Goal: Task Accomplishment & Management: Manage account settings

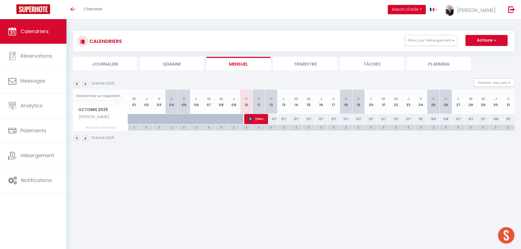
click at [37, 30] on span "Calendriers" at bounding box center [35, 31] width 28 height 7
click at [451, 40] on button "Filtrer par hébergement" at bounding box center [431, 40] width 53 height 11
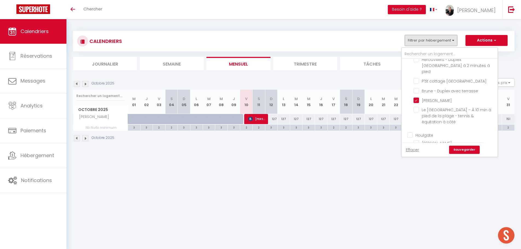
scroll to position [701, 0]
click at [418, 167] on input "[PERSON_NAME]" at bounding box center [455, 169] width 82 height 5
checkbox input "false"
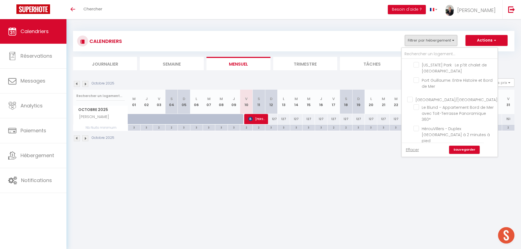
checkbox input "false"
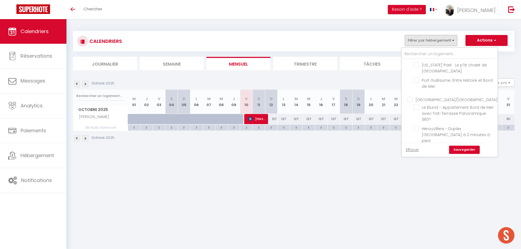
checkbox input "false"
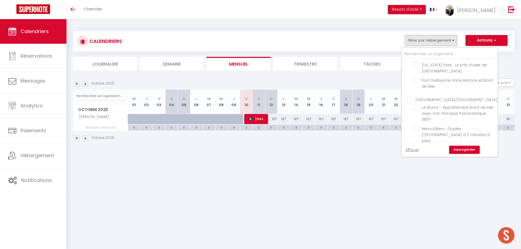
checkbox input "false"
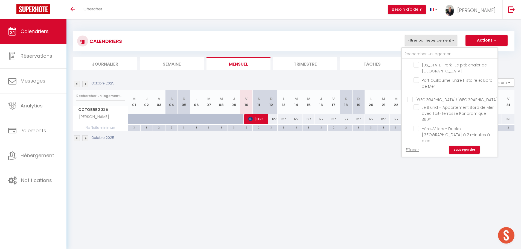
checkbox input "false"
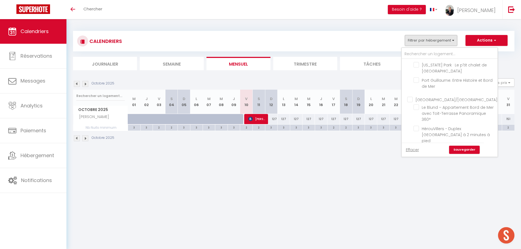
checkbox input "false"
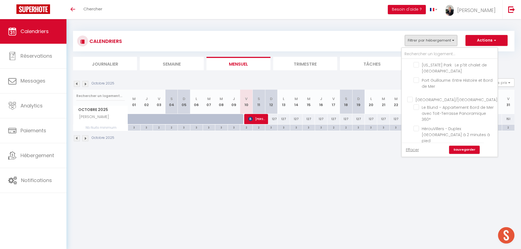
checkbox input "false"
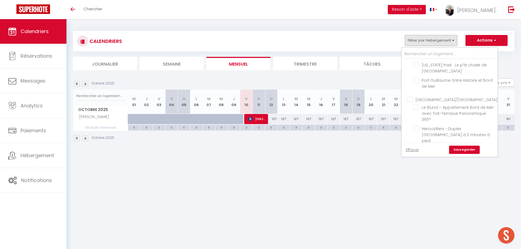
checkbox input "false"
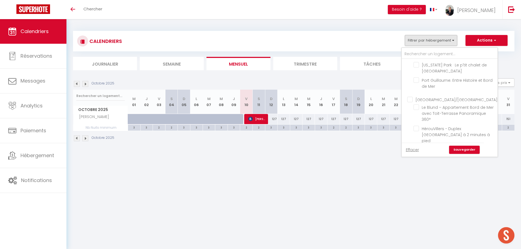
checkbox input "false"
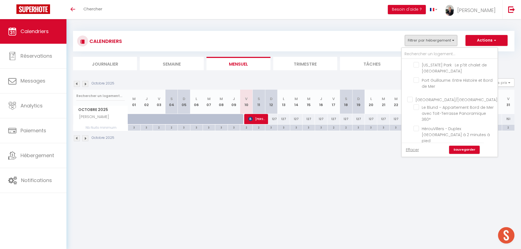
checkbox input "false"
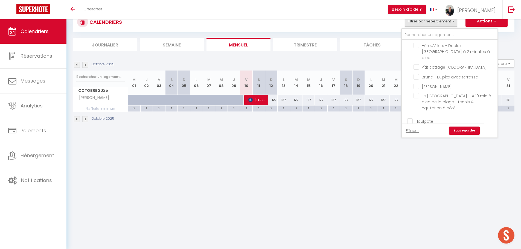
scroll to position [682, 0]
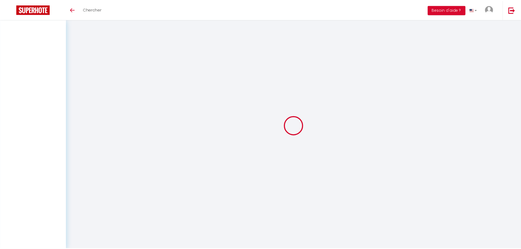
scroll to position [19, 0]
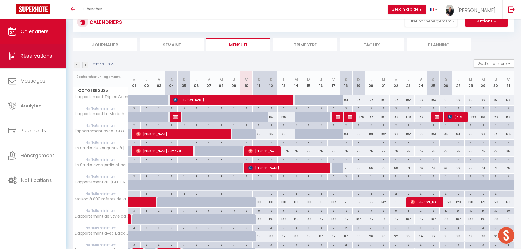
click at [39, 54] on span "Réservations" at bounding box center [37, 56] width 32 height 7
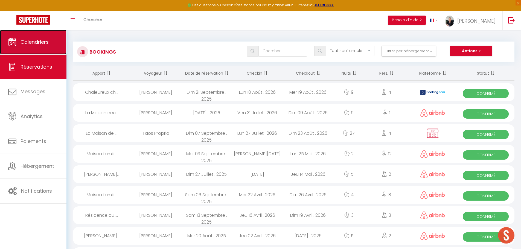
click at [40, 43] on span "Calendriers" at bounding box center [35, 42] width 28 height 7
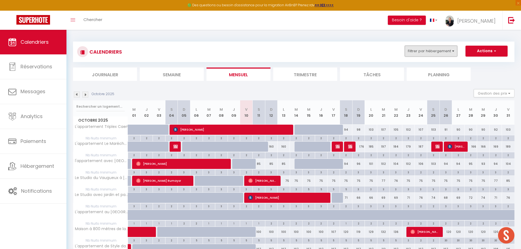
click at [451, 51] on button "Filtrer par hébergement" at bounding box center [431, 51] width 53 height 11
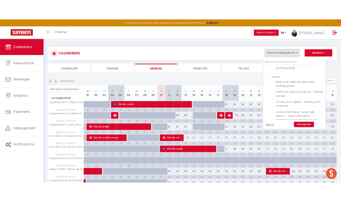
scroll to position [941, 0]
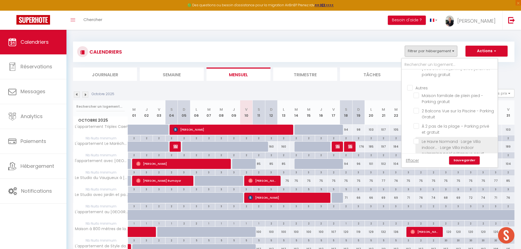
click at [417, 139] on input "Le Havre Normand · Large Villa indoor... · Large Villa indoor swimming pool pét…" at bounding box center [455, 141] width 82 height 5
checkbox input "true"
checkbox input "false"
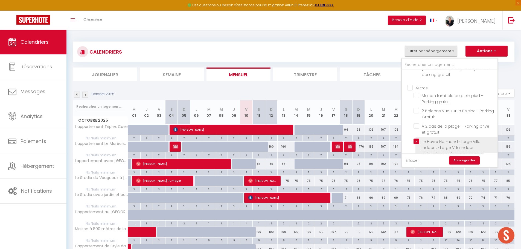
checkbox input "false"
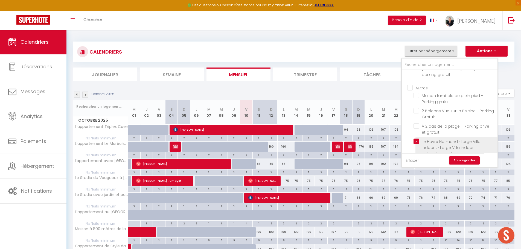
checkbox input "false"
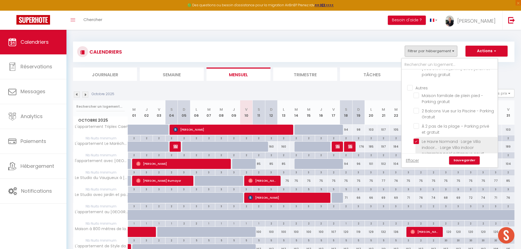
checkbox input "false"
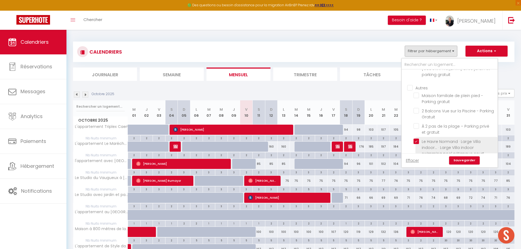
checkbox input "false"
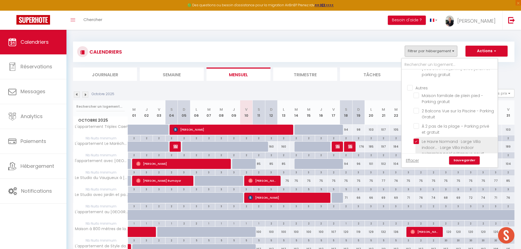
checkbox input "false"
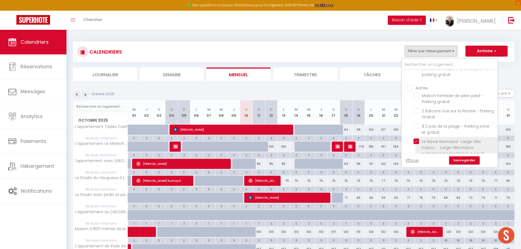
checkbox input "false"
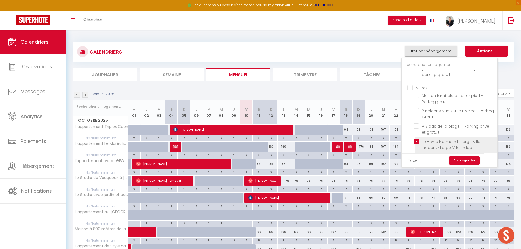
checkbox input "false"
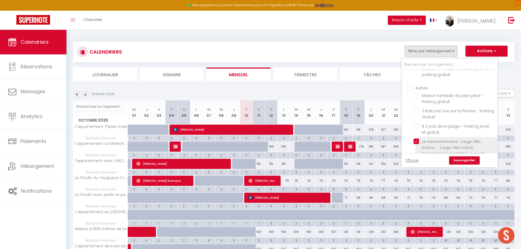
checkbox input "false"
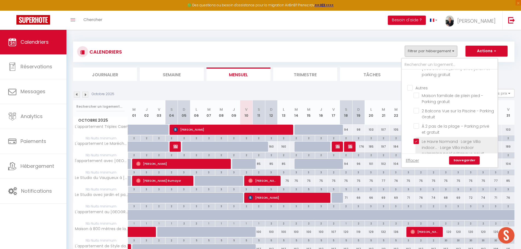
checkbox input "false"
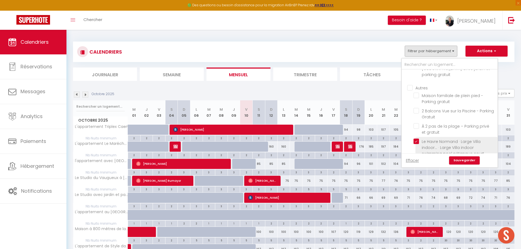
checkbox input "false"
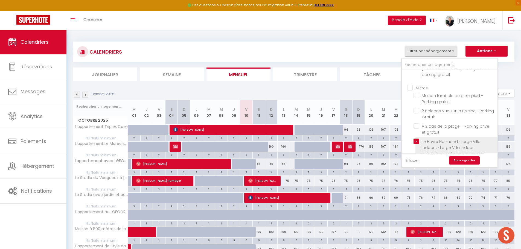
checkbox input "false"
click at [469, 160] on link "Sauvegarder" at bounding box center [464, 161] width 31 height 8
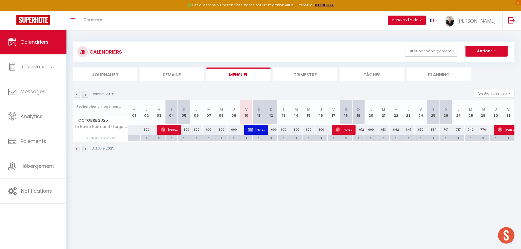
click at [310, 76] on li "Trimestre" at bounding box center [305, 74] width 64 height 13
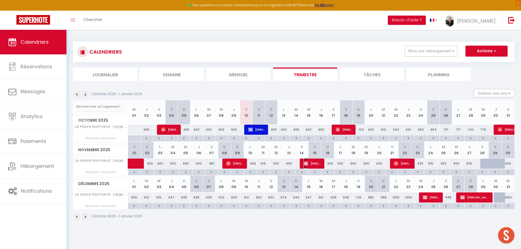
click at [314, 164] on span "Sandrine FOUBERT" at bounding box center [312, 163] width 17 height 10
select select "OK"
select select "KO"
select select "0"
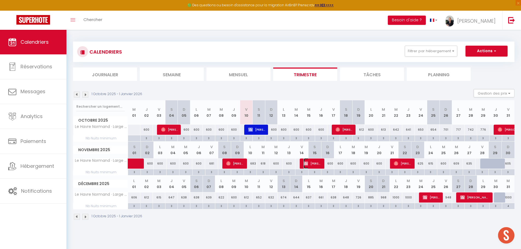
select select "1"
select select
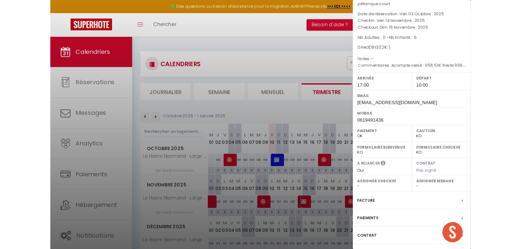
scroll to position [73, 0]
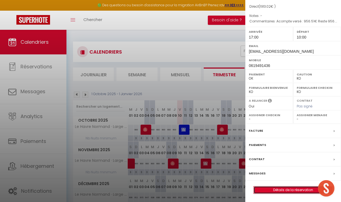
click at [293, 192] on link "Détails de la réservation" at bounding box center [293, 190] width 79 height 7
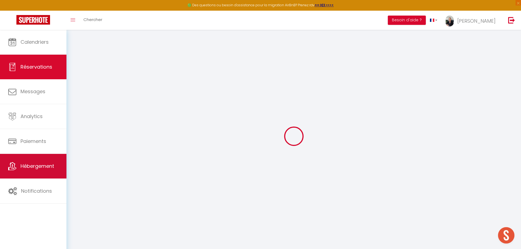
type input "Sandrine"
type input "FOUBERT"
type input "foubertmain@outlook.fr"
type input "0619491436"
select select "FR"
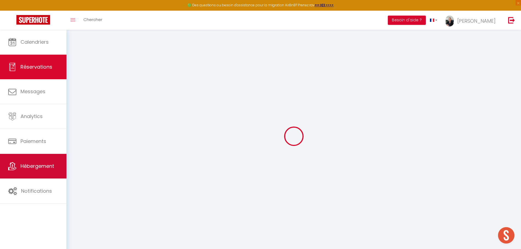
select select "78156"
select select "1"
type input "Ven 14 Novembre 2025"
select select
type input "Dim 16 Novembre 2025"
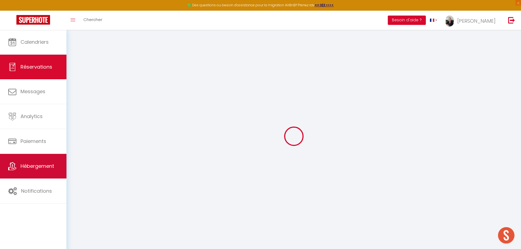
select select
type input "11"
type input "5"
select select "12"
select select
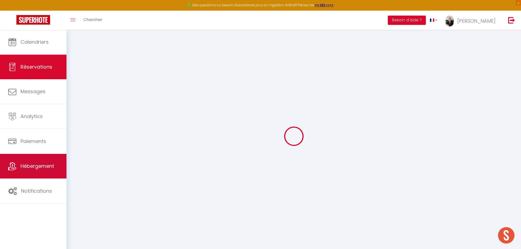
type input "1610"
checkbox input "false"
type input "0"
type input "250"
type input "0"
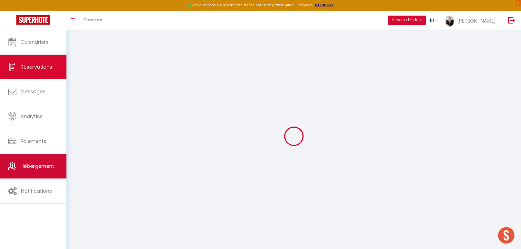
type input "0"
select select
select select "14"
checkbox input "false"
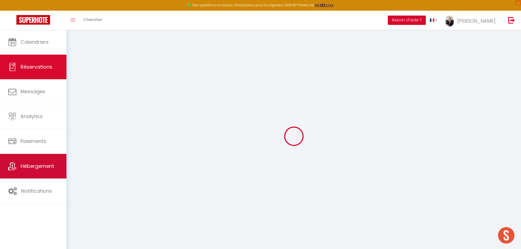
select select
checkbox input "false"
select select
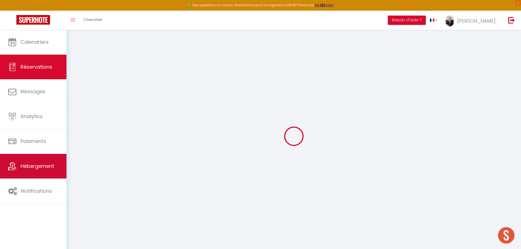
checkbox input "false"
type textarea "Acompte versé : 956.51€ Reste 956.51€ + caution à valider la veille d'arrivée."
type input "250"
type input "53.02"
select select
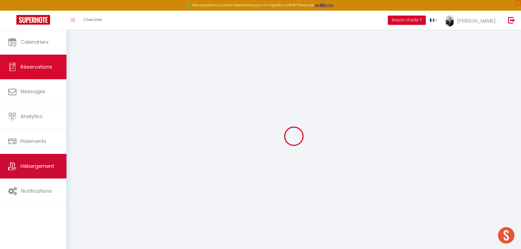
select select
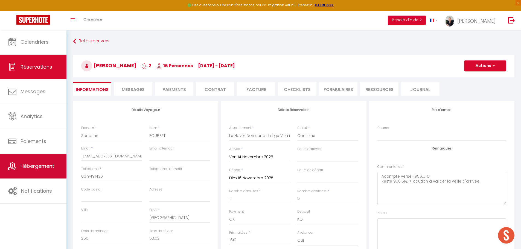
checkbox input "false"
select select "17:00"
select select "10:00"
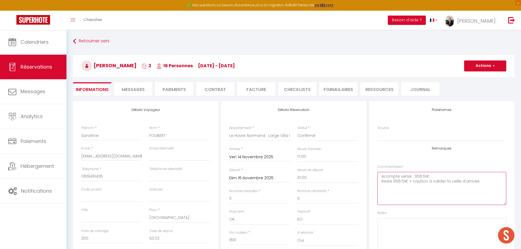
click at [398, 189] on textarea "Acompte versé : 956.51€ Reste 956.51€ + caution à valider la veille d'arrivée." at bounding box center [442, 188] width 129 height 33
click at [476, 182] on textarea "Acompte versé : 956.51€ Reste 956.51€ + caution à valider la veille d'arrivée." at bounding box center [442, 188] width 129 height 33
drag, startPoint x: 478, startPoint y: 182, endPoint x: 413, endPoint y: 177, distance: 65.0
click at [413, 177] on textarea "Acompte versé : 956.51€ Reste 956.51€ + caution à valider la veille d'arrivée." at bounding box center [442, 188] width 129 height 33
click at [415, 191] on textarea "Acompte versé : 956.51€ Reste 956.51€ + caution à valider la veille d'arrivée." at bounding box center [442, 188] width 129 height 33
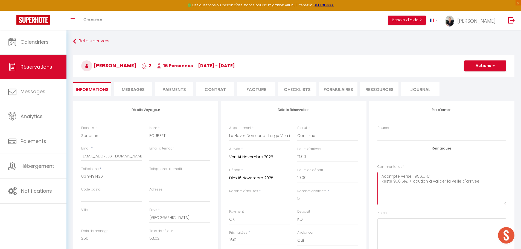
drag, startPoint x: 472, startPoint y: 183, endPoint x: 373, endPoint y: 177, distance: 98.7
click at [373, 177] on div "Plateformes Source Direct Airbnb.com Booking.com Chalet montagne Expedia Gite d…" at bounding box center [441, 182] width 145 height 163
click at [450, 195] on textarea "Acompte versé : 956.51€ Reste 956.51€ + caution à valider la veille d'arrivée." at bounding box center [442, 188] width 129 height 33
drag, startPoint x: 407, startPoint y: 182, endPoint x: 380, endPoint y: 178, distance: 27.9
click at [380, 178] on textarea "Acompte versé : 956.51€ Reste 956.51€ + caution à valider la veille d'arrivée." at bounding box center [442, 188] width 129 height 33
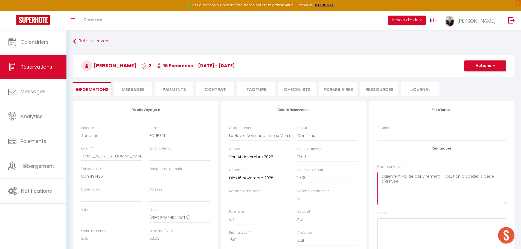
type textarea "paiement validé par virement + caution à valider la veille d'arrivée."
click at [487, 65] on button "Actions" at bounding box center [485, 65] width 42 height 11
click at [475, 78] on link "Enregistrer" at bounding box center [479, 77] width 43 height 7
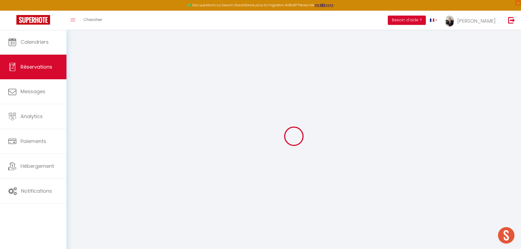
select select "not_cancelled"
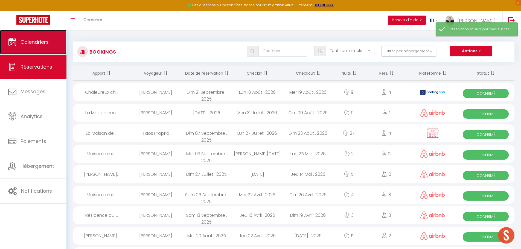
click at [39, 42] on span "Calendriers" at bounding box center [35, 42] width 28 height 7
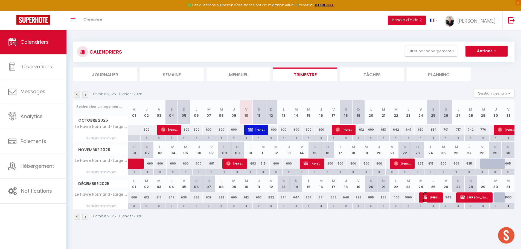
click at [430, 197] on span "Claire BOURGAULT" at bounding box center [431, 197] width 17 height 10
select select "OK"
select select "KO"
select select "0"
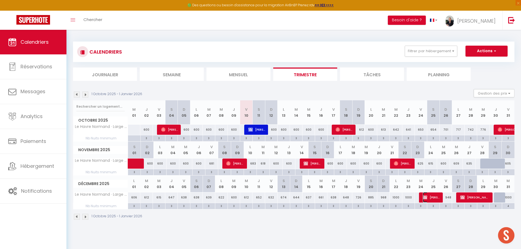
select select "1"
select select
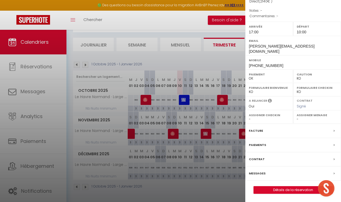
scroll to position [73, 0]
click at [297, 190] on link "Détails de la réservation" at bounding box center [293, 190] width 79 height 7
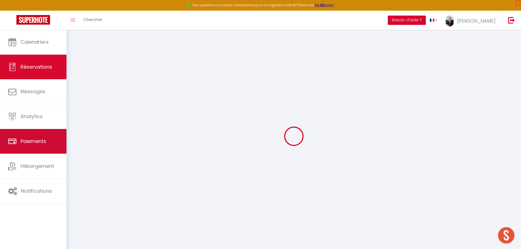
type input "Claire"
type input "BOURGAULT"
type input "claire.bourgault@free.fr"
type input "+33 6 81 08 77 12"
type input "14680"
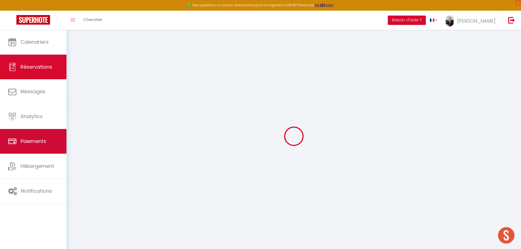
type input "12 rue du Bourg"
type input "GOUVIX"
select select "FR"
select select "78156"
select select "2"
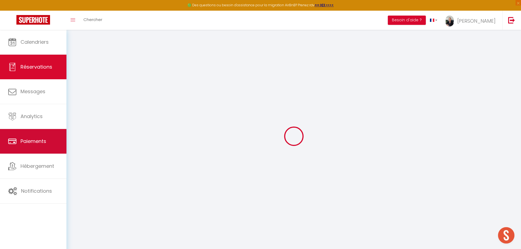
type input "Mer 24 Décembre 2025"
select select
type input "Ven 26 Décembre 2025"
select select
type input "18"
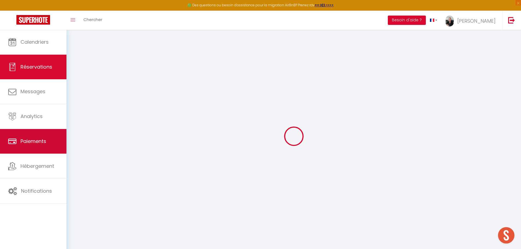
select select "10"
select select "14"
type input "1800"
checkbox input "true"
type input "0"
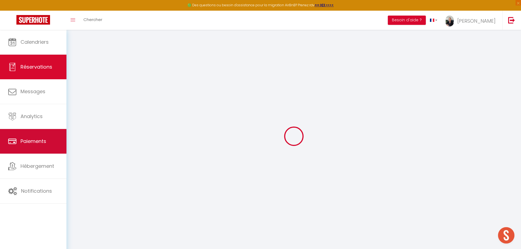
type input "250"
type input "0"
select select
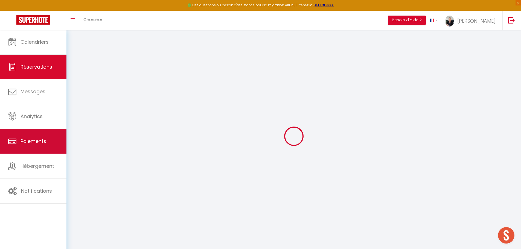
checkbox input "true"
select select
checkbox input "true"
select select
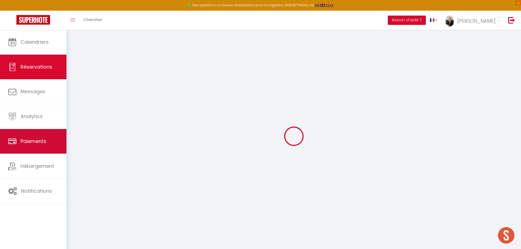
select select
checkbox input "true"
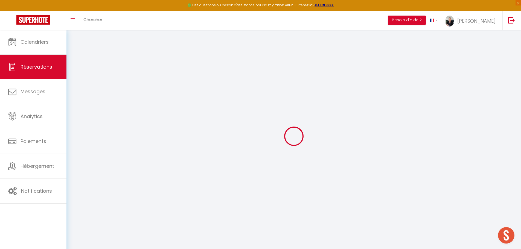
type input "250"
type input "90"
select select
checkbox input "true"
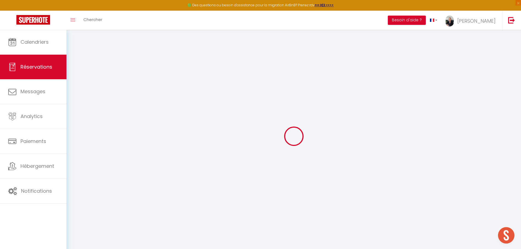
select select "17:00"
select select "10:00"
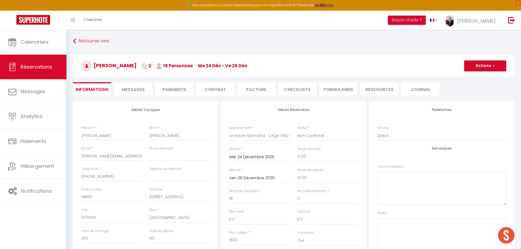
scroll to position [64, 0]
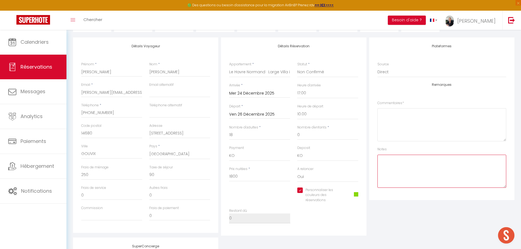
click at [390, 169] on textarea at bounding box center [442, 171] width 129 height 33
click at [397, 122] on textarea at bounding box center [442, 124] width 129 height 33
click at [392, 115] on textarea at bounding box center [442, 124] width 129 height 33
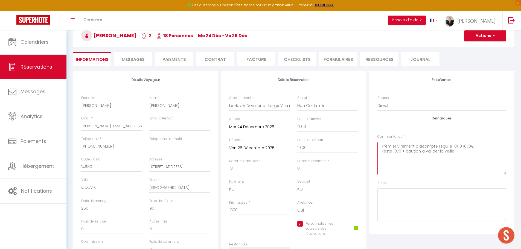
scroll to position [0, 0]
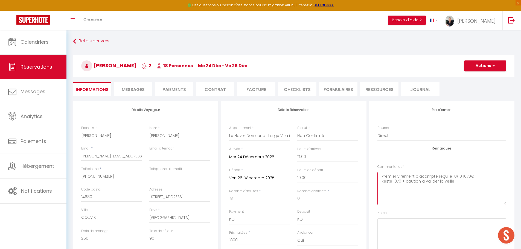
type textarea "Premier virement d'acompte reçu le 10/10 1070€ Reste 1070 + caution à valider l…"
click at [485, 66] on button "Actions" at bounding box center [485, 65] width 42 height 11
click at [476, 78] on link "Enregistrer" at bounding box center [479, 77] width 43 height 7
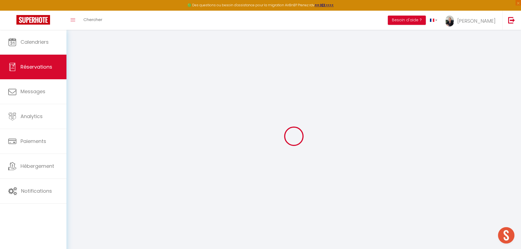
select select "not_cancelled"
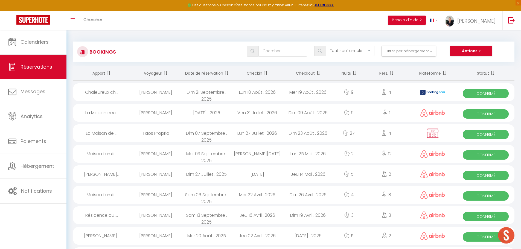
drag, startPoint x: 89, startPoint y: 34, endPoint x: 79, endPoint y: 36, distance: 9.5
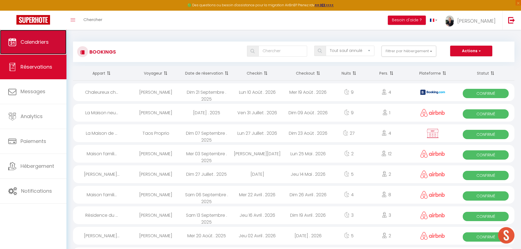
click at [38, 44] on span "Calendriers" at bounding box center [35, 42] width 28 height 7
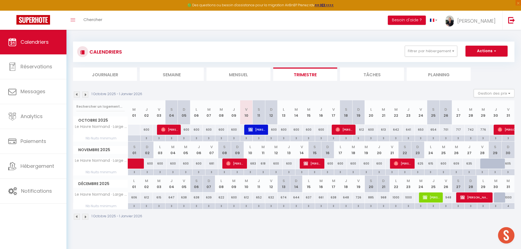
click at [316, 230] on div "CALENDRIERS Filtrer par hébergement Bien perso L'appartement Triplex Caen L'app…" at bounding box center [293, 131] width 455 height 203
click at [441, 52] on button "Filtrer par hébergement" at bounding box center [431, 51] width 53 height 11
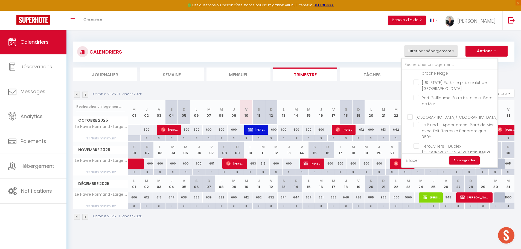
scroll to position [706, 0]
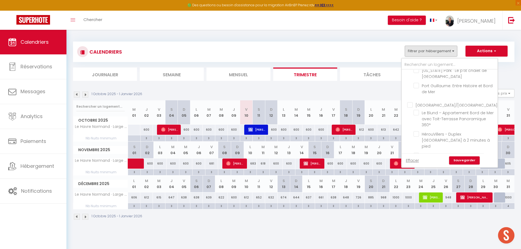
click at [418, 162] on input "Brune - Duplex avec terrasse" at bounding box center [455, 164] width 82 height 5
checkbox input "true"
checkbox input "false"
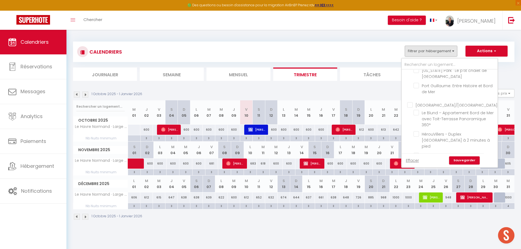
checkbox input "false"
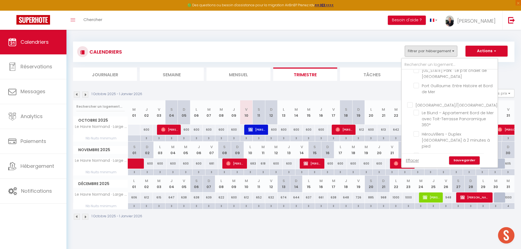
checkbox input "false"
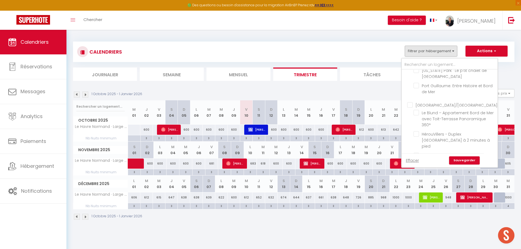
checkbox input "false"
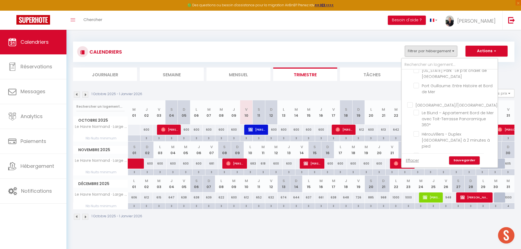
checkbox input "false"
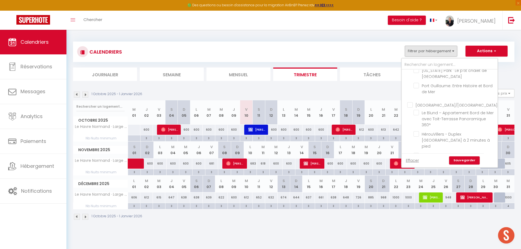
checkbox input "false"
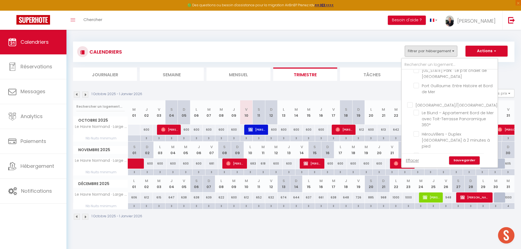
checkbox input "false"
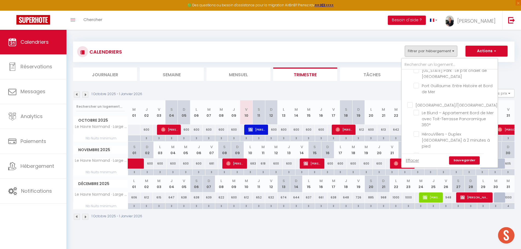
checkbox input "false"
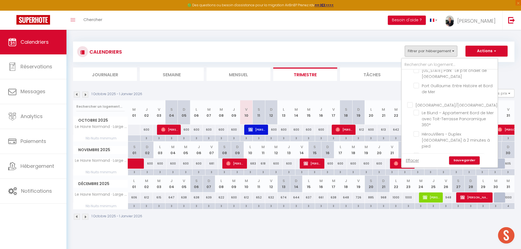
checkbox input "false"
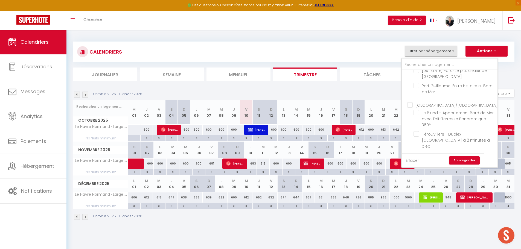
checkbox input "false"
click at [460, 163] on link "Sauvegarder" at bounding box center [464, 161] width 31 height 8
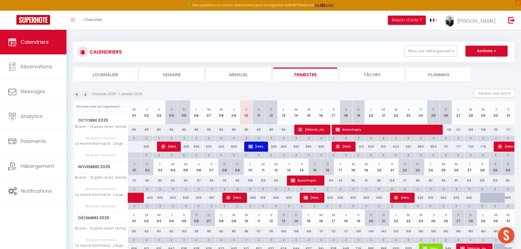
click at [249, 92] on div "1 Octobre 2025 - 1 Janvier 2026 Gestion des prix Nb Nuits minimum Règles Dispon…" at bounding box center [294, 94] width 442 height 11
click at [298, 132] on div at bounding box center [300, 130] width 13 height 10
click at [256, 91] on div "1 Octobre 2025 - 1 Janvier 2026 Gestion des prix Nb Nuits minimum Règles Dispon…" at bounding box center [294, 94] width 442 height 11
click at [223, 93] on div "1 Octobre 2025 - 1 Janvier 2026 Gestion des prix Nb Nuits minimum Règles Dispon…" at bounding box center [294, 94] width 442 height 11
click at [218, 89] on div "1 Octobre 2025 - 1 Janvier 2026 Gestion des prix Nb Nuits minimum Règles Dispon…" at bounding box center [294, 94] width 442 height 11
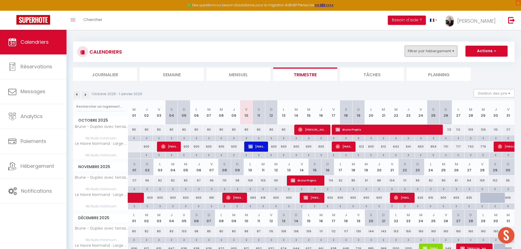
click at [448, 50] on button "Filtrer par hébergement" at bounding box center [431, 51] width 53 height 11
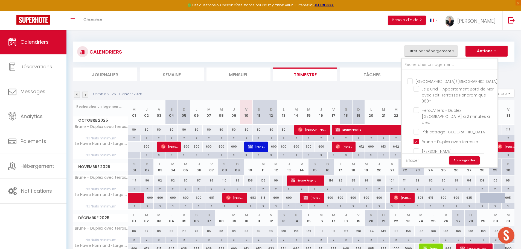
scroll to position [702, 0]
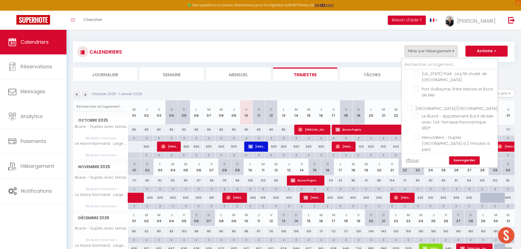
click at [417, 166] on input "Brune - Duplex avec terrasse" at bounding box center [455, 168] width 82 height 5
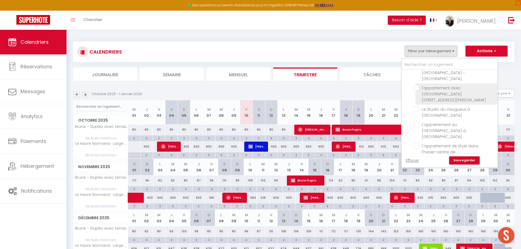
click at [418, 85] on input "l'appartement avec [GEOGRAPHIC_DATA][STREET_ADDRESS][PERSON_NAME]" at bounding box center [455, 87] width 82 height 5
click at [461, 160] on link "Sauvegarder" at bounding box center [464, 161] width 31 height 8
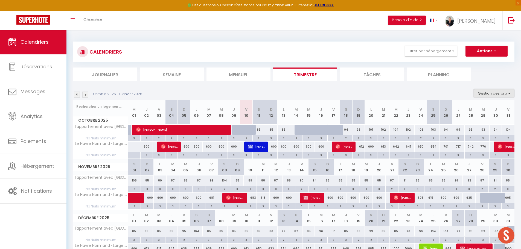
click at [505, 92] on button "Gestion des prix" at bounding box center [494, 93] width 41 height 8
click at [469, 110] on input "Nb Nuits minimum" at bounding box center [489, 110] width 49 height 5
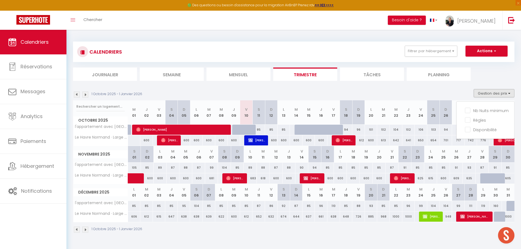
click at [77, 96] on img at bounding box center [77, 95] width 6 height 6
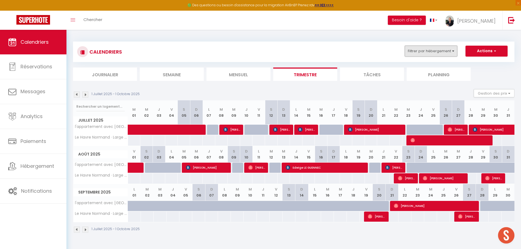
click at [448, 54] on button "Filtrer par hébergement" at bounding box center [431, 51] width 53 height 11
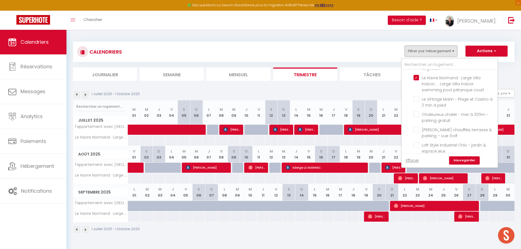
scroll to position [941, 0]
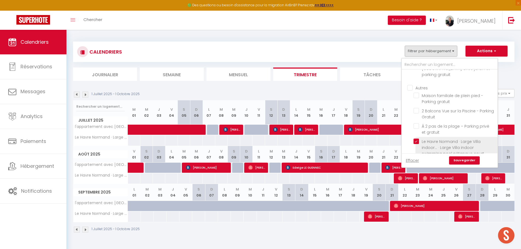
click at [417, 139] on input "Le Havre Normand · Large Villa indoor... · Large Villa indoor swimming pool pét…" at bounding box center [455, 141] width 82 height 5
click at [465, 159] on link "Sauvegarder" at bounding box center [464, 161] width 31 height 8
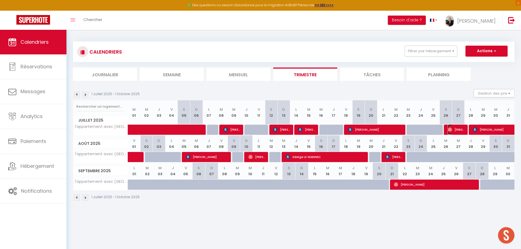
click at [458, 130] on span "James Godfrey" at bounding box center [456, 130] width 17 height 10
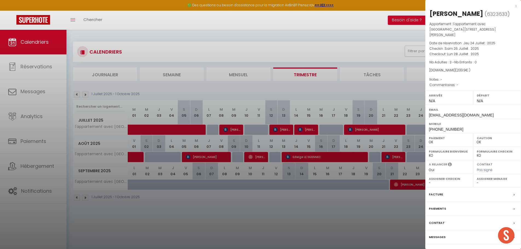
click at [373, 36] on div at bounding box center [260, 124] width 521 height 249
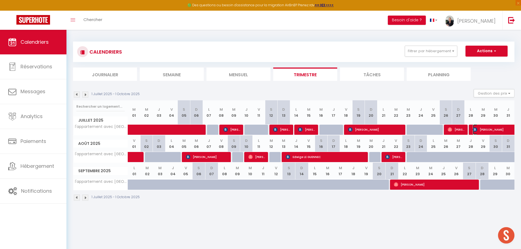
click at [495, 128] on span "Jacques BENETIERE" at bounding box center [504, 130] width 63 height 10
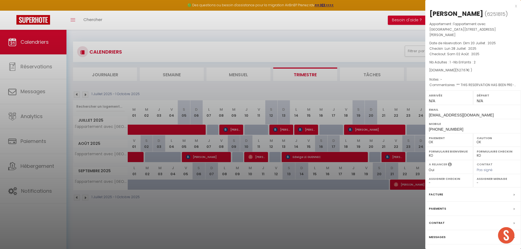
click at [284, 218] on div at bounding box center [260, 124] width 521 height 249
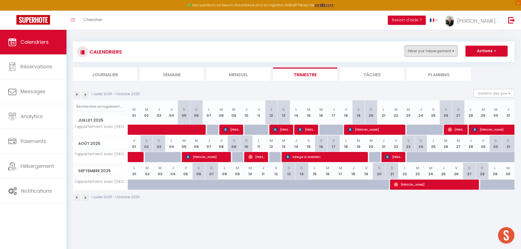
click at [452, 53] on button "Filtrer par hébergement" at bounding box center [431, 51] width 53 height 11
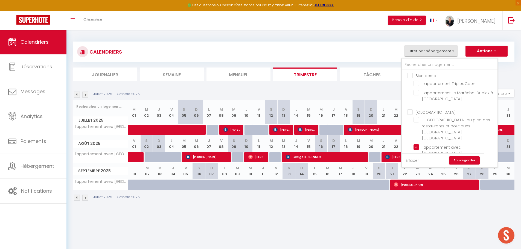
scroll to position [4, 0]
click at [417, 140] on input "l'appartement avec [GEOGRAPHIC_DATA][STREET_ADDRESS][PERSON_NAME]" at bounding box center [455, 142] width 82 height 5
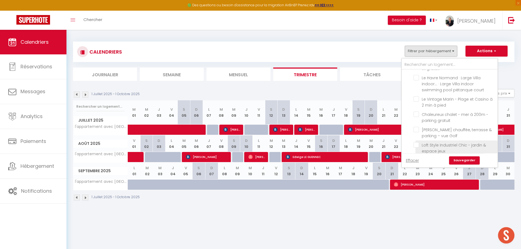
click at [416, 142] on input "Loft Style Industriel Chic - jardin & espace jeux" at bounding box center [455, 144] width 82 height 5
click at [471, 159] on link "Sauvegarder" at bounding box center [464, 161] width 31 height 8
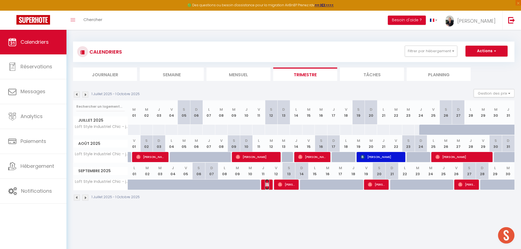
click at [267, 187] on span "Brice Proprio" at bounding box center [267, 185] width 4 height 10
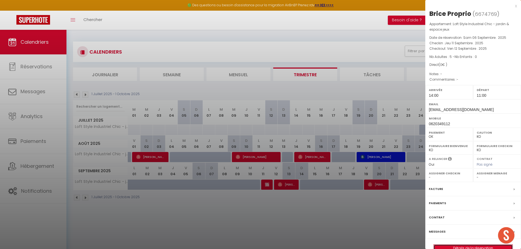
click at [472, 246] on link "Détails de la réservation" at bounding box center [473, 248] width 79 height 7
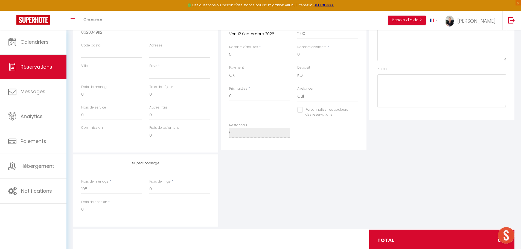
scroll to position [160, 0]
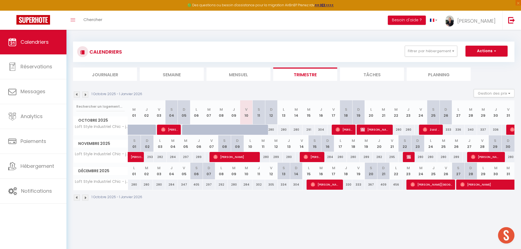
click at [78, 97] on img at bounding box center [77, 95] width 6 height 6
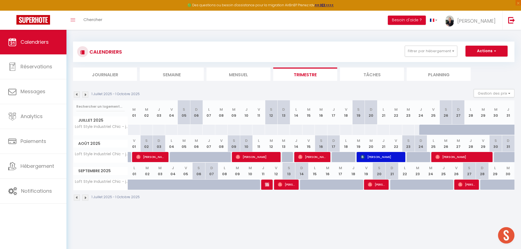
click at [259, 190] on td "280 Brice Proprio" at bounding box center [263, 185] width 13 height 11
click at [248, 203] on div "1 Juillet 2025 - 1 Octobre 2025" at bounding box center [294, 198] width 442 height 16
click at [434, 55] on button "Filtrer par hébergement" at bounding box center [431, 51] width 53 height 11
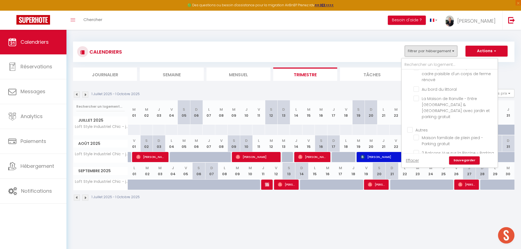
scroll to position [1005, 0]
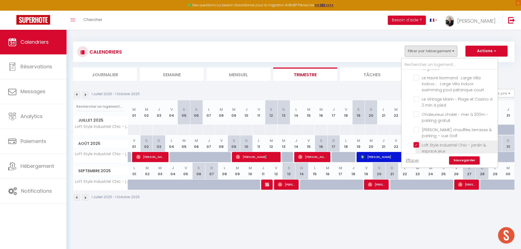
click at [417, 142] on input "Loft Style Industriel Chic - jardin & espace jeux" at bounding box center [455, 144] width 82 height 5
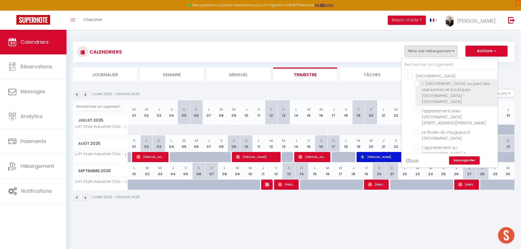
scroll to position [64, 0]
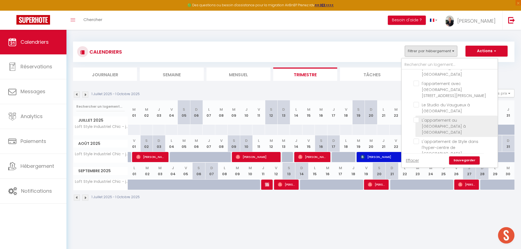
click at [417, 117] on input "L'appartement au [GEOGRAPHIC_DATA] à [GEOGRAPHIC_DATA]" at bounding box center [455, 119] width 82 height 5
click at [461, 159] on link "Sauvegarder" at bounding box center [464, 161] width 31 height 8
